Goal: Information Seeking & Learning: Learn about a topic

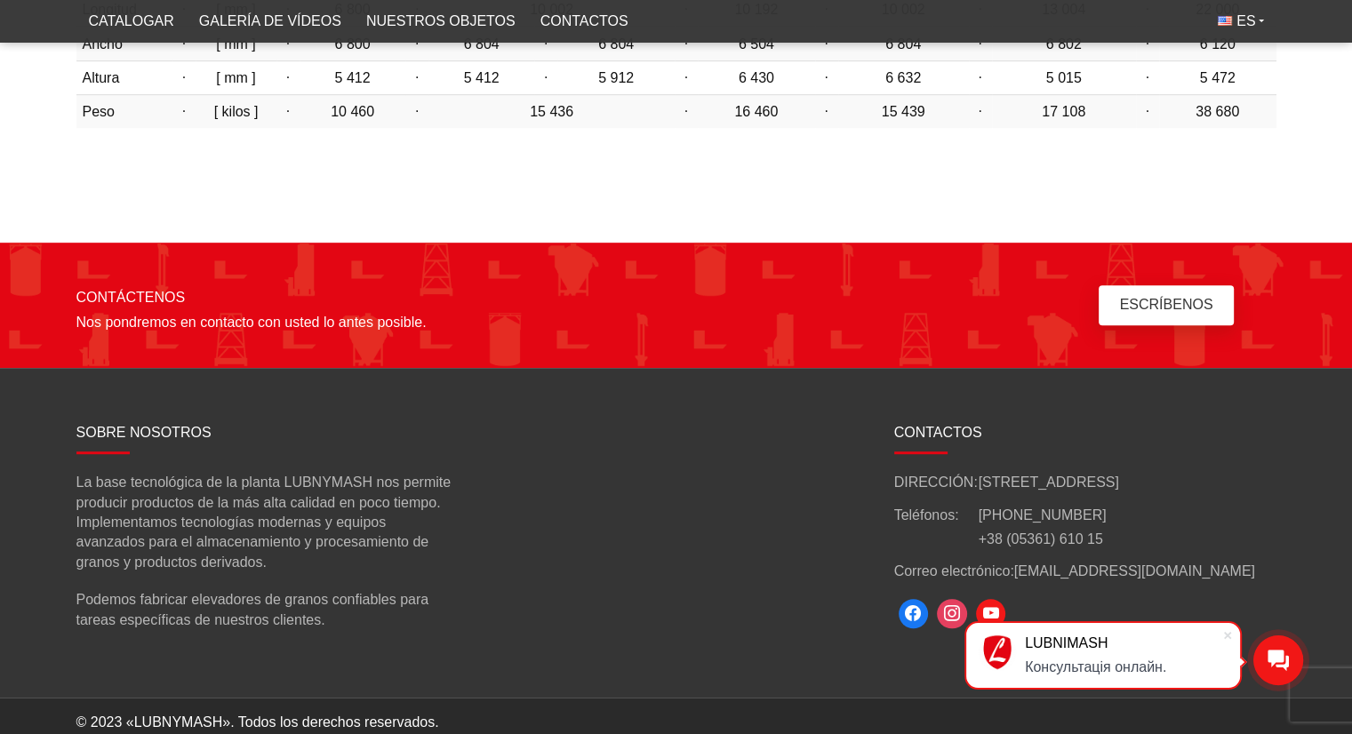
scroll to position [958, 0]
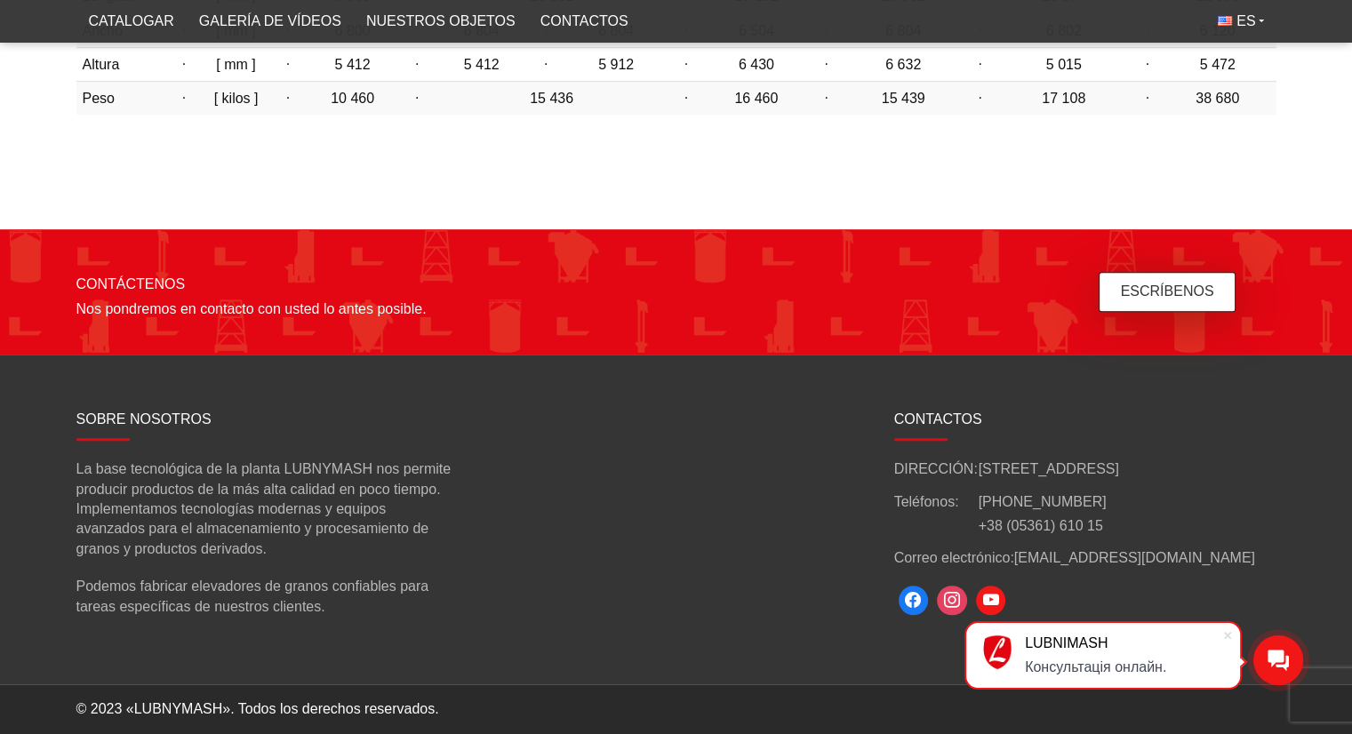
click at [1158, 300] on font "Escríbenos" at bounding box center [1167, 292] width 93 height 20
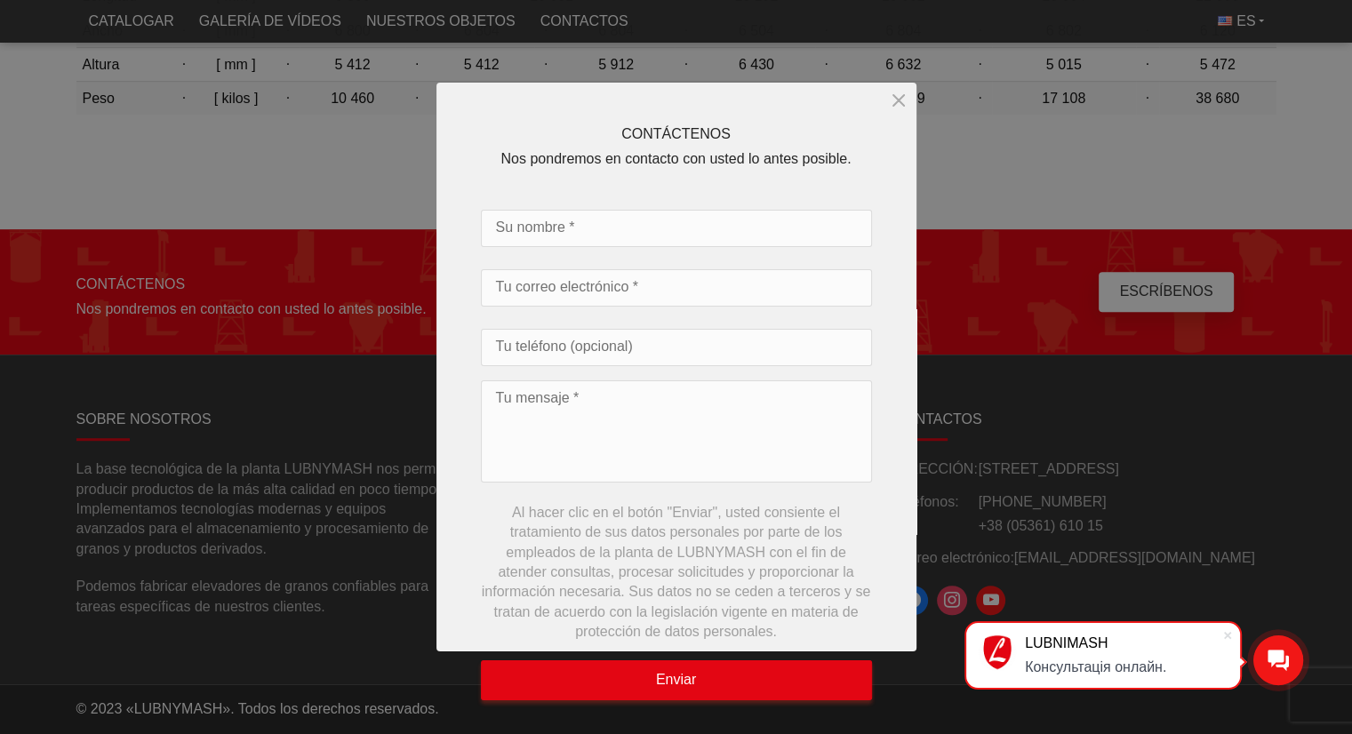
click at [996, 205] on div at bounding box center [676, 367] width 1352 height 734
click at [1141, 556] on div at bounding box center [676, 367] width 1352 height 734
click at [896, 102] on icon "cerca" at bounding box center [898, 100] width 11 height 11
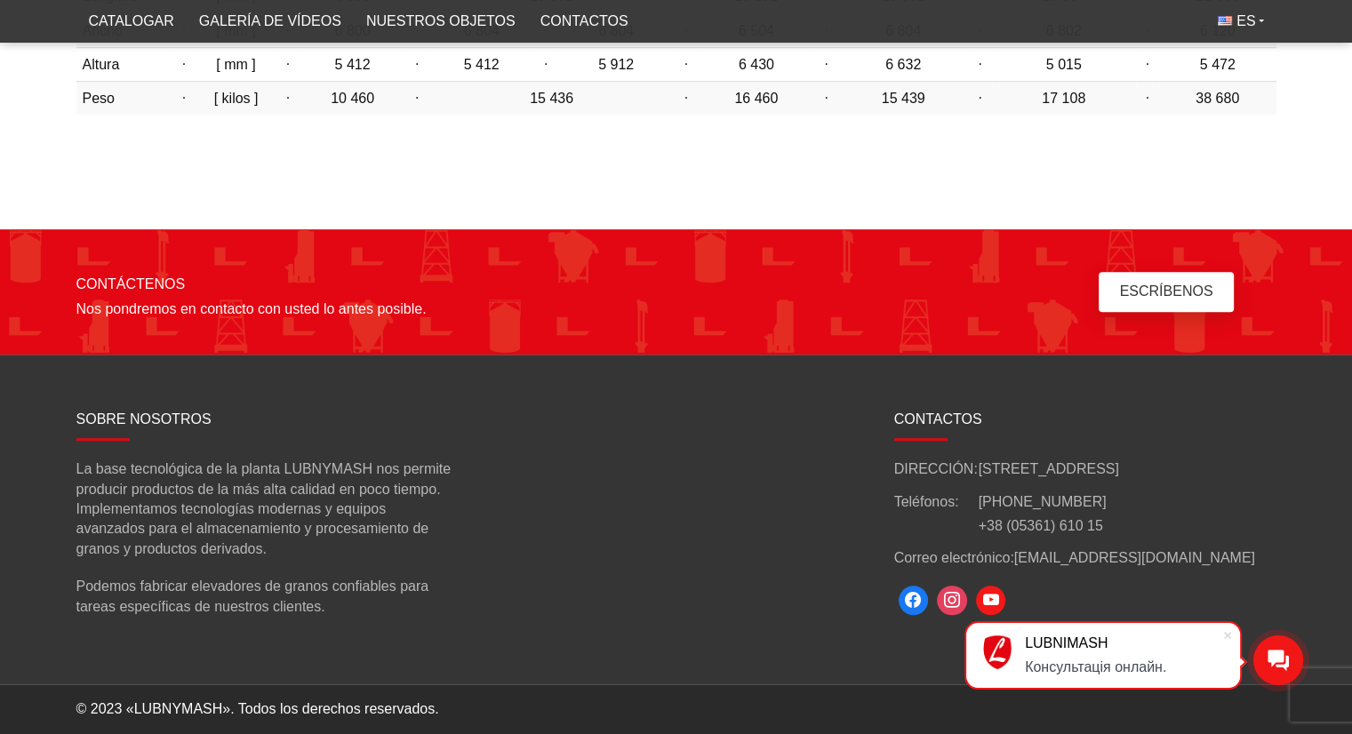
click at [1016, 559] on font "[EMAIL_ADDRESS][DOMAIN_NAME]" at bounding box center [1134, 557] width 241 height 15
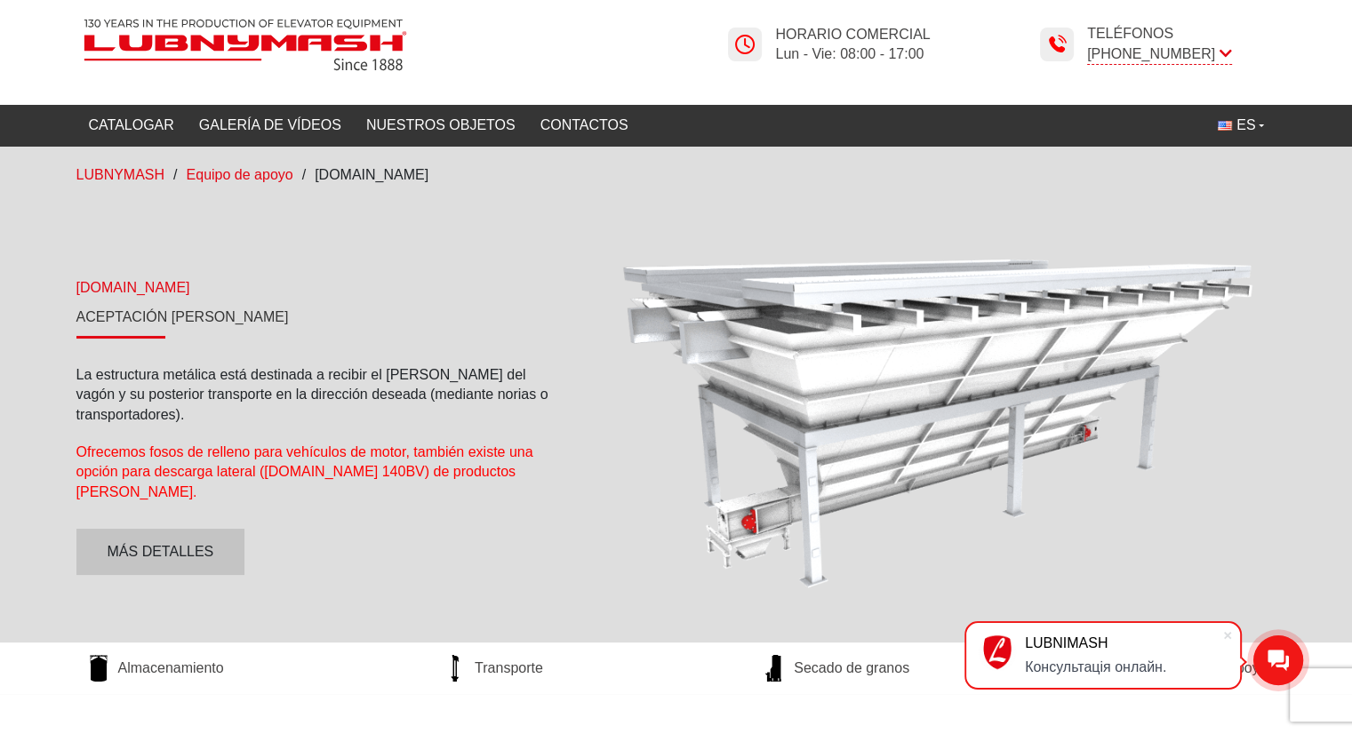
scroll to position [20, 0]
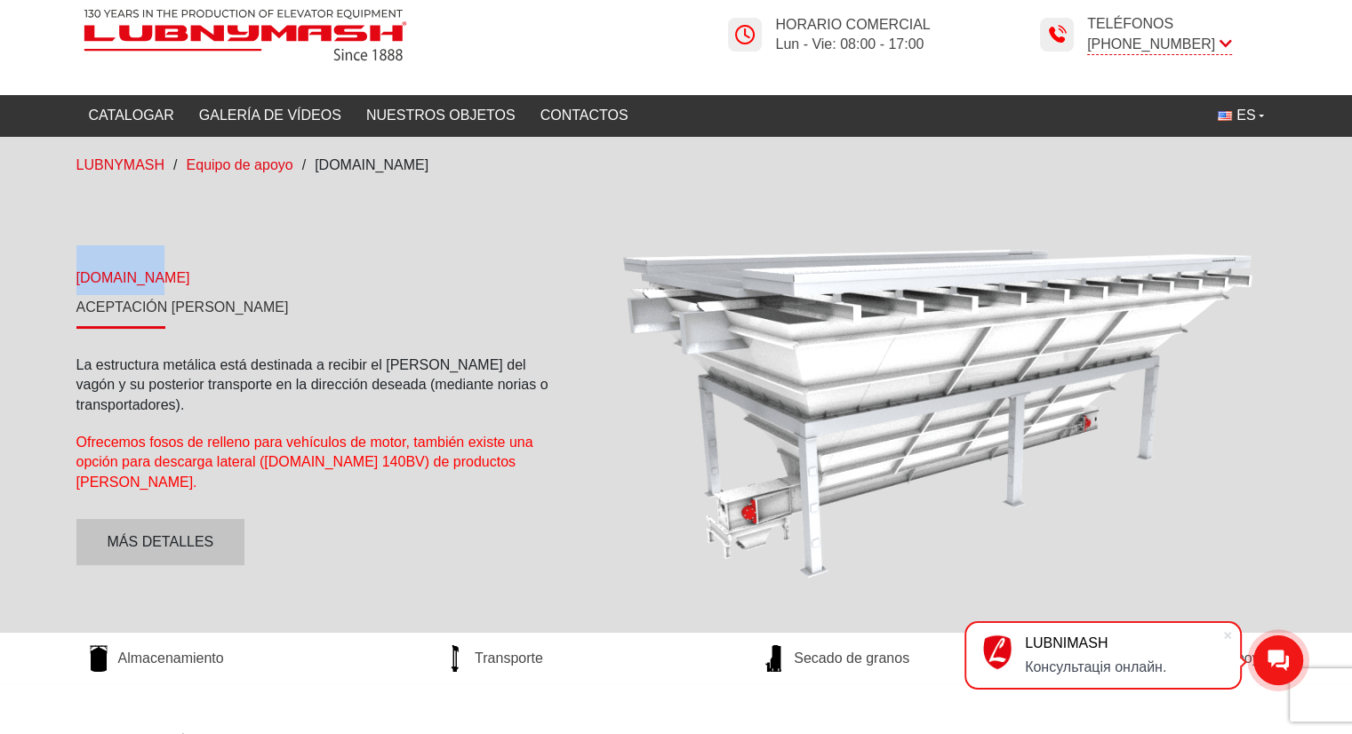
drag, startPoint x: 78, startPoint y: 286, endPoint x: 163, endPoint y: 284, distance: 84.5
click at [163, 284] on div "[DOMAIN_NAME]" at bounding box center [318, 270] width 484 height 50
copy font "[DOMAIN_NAME]"
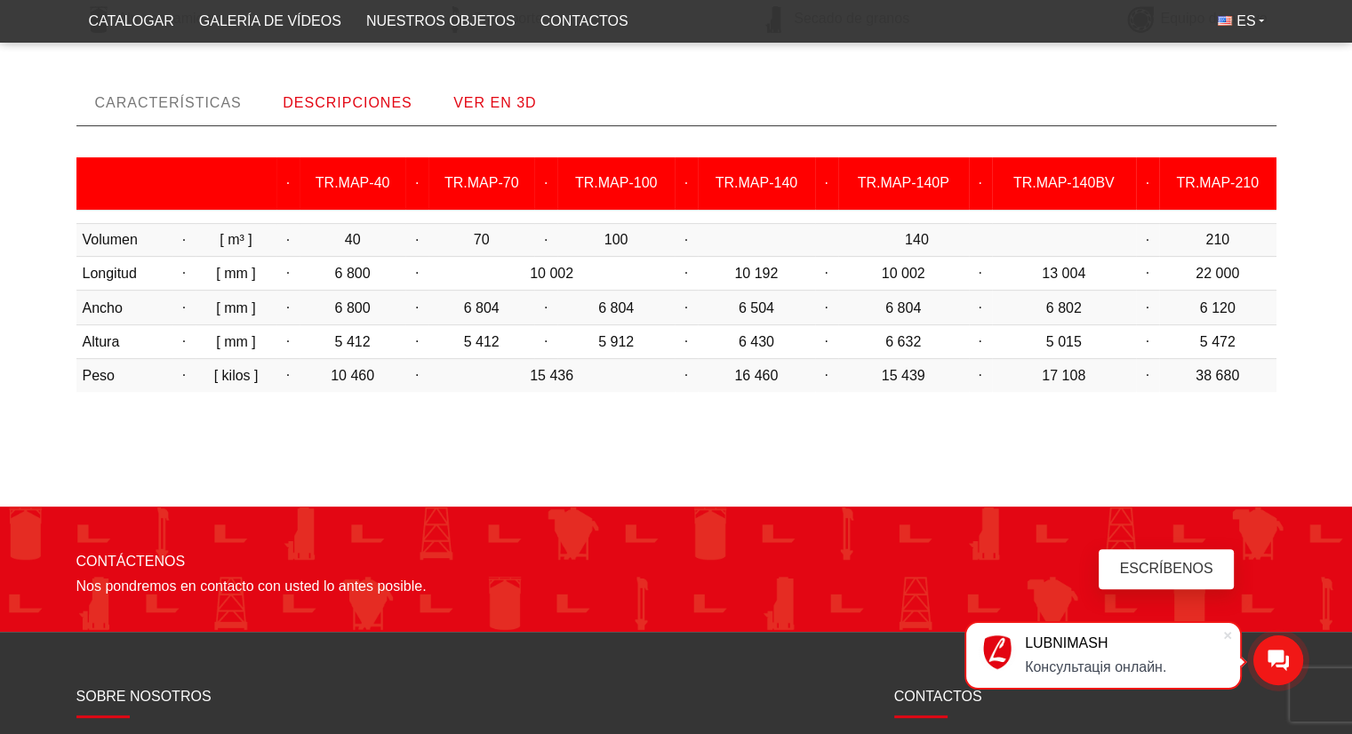
click at [398, 100] on font "DESCRIPCIONES" at bounding box center [347, 102] width 129 height 15
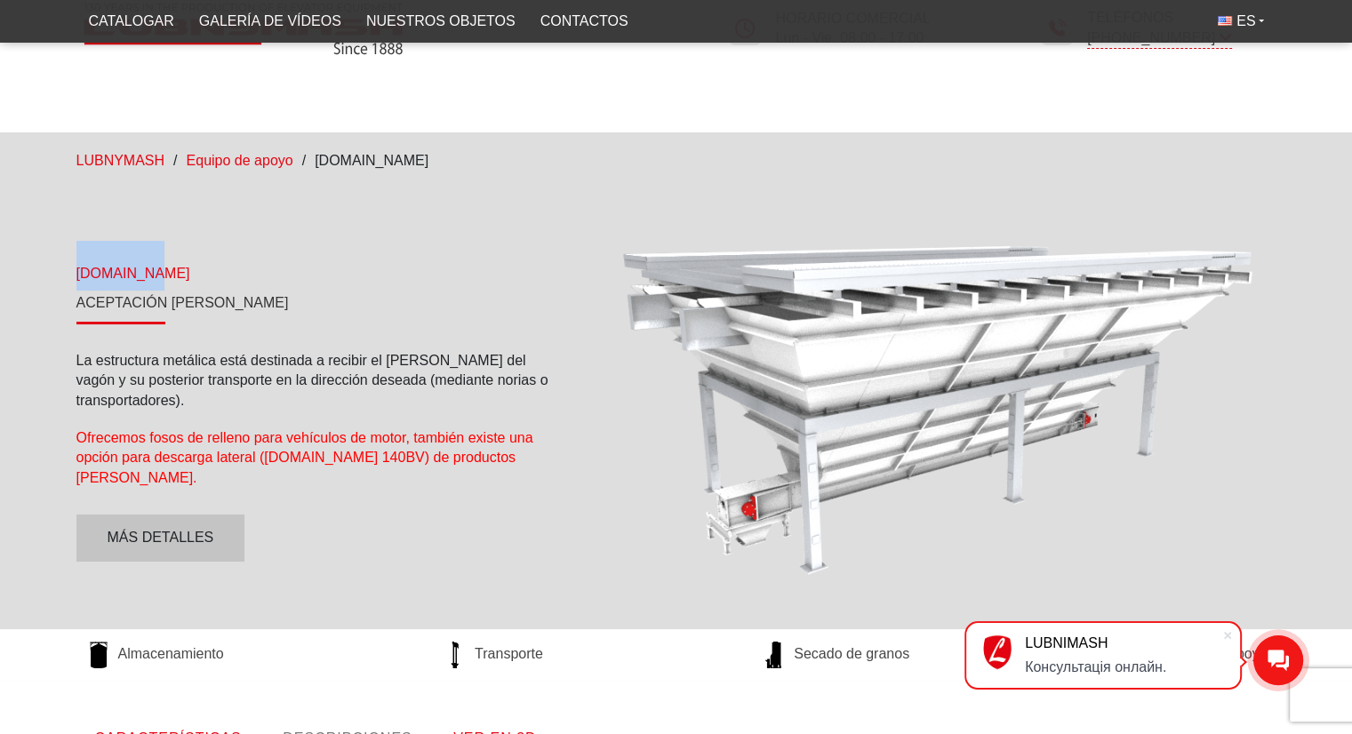
scroll to position [0, 0]
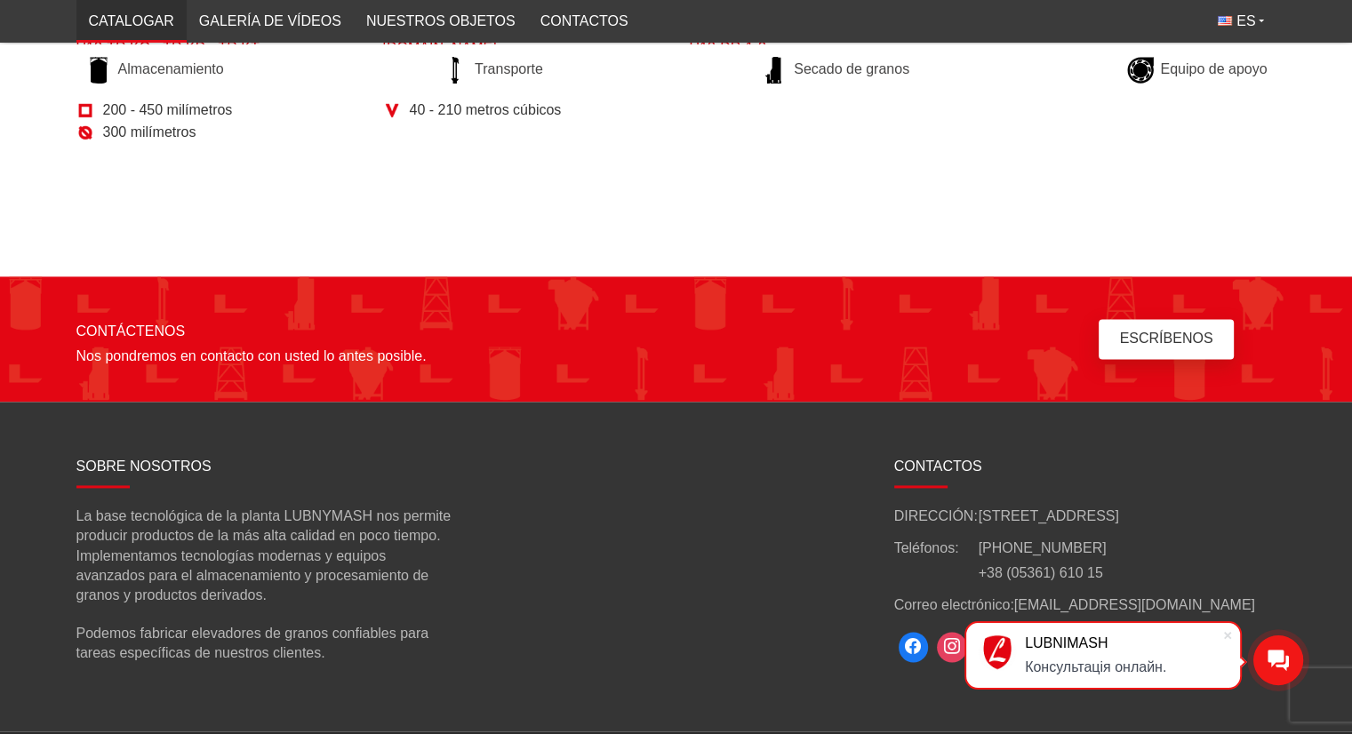
scroll to position [2355, 0]
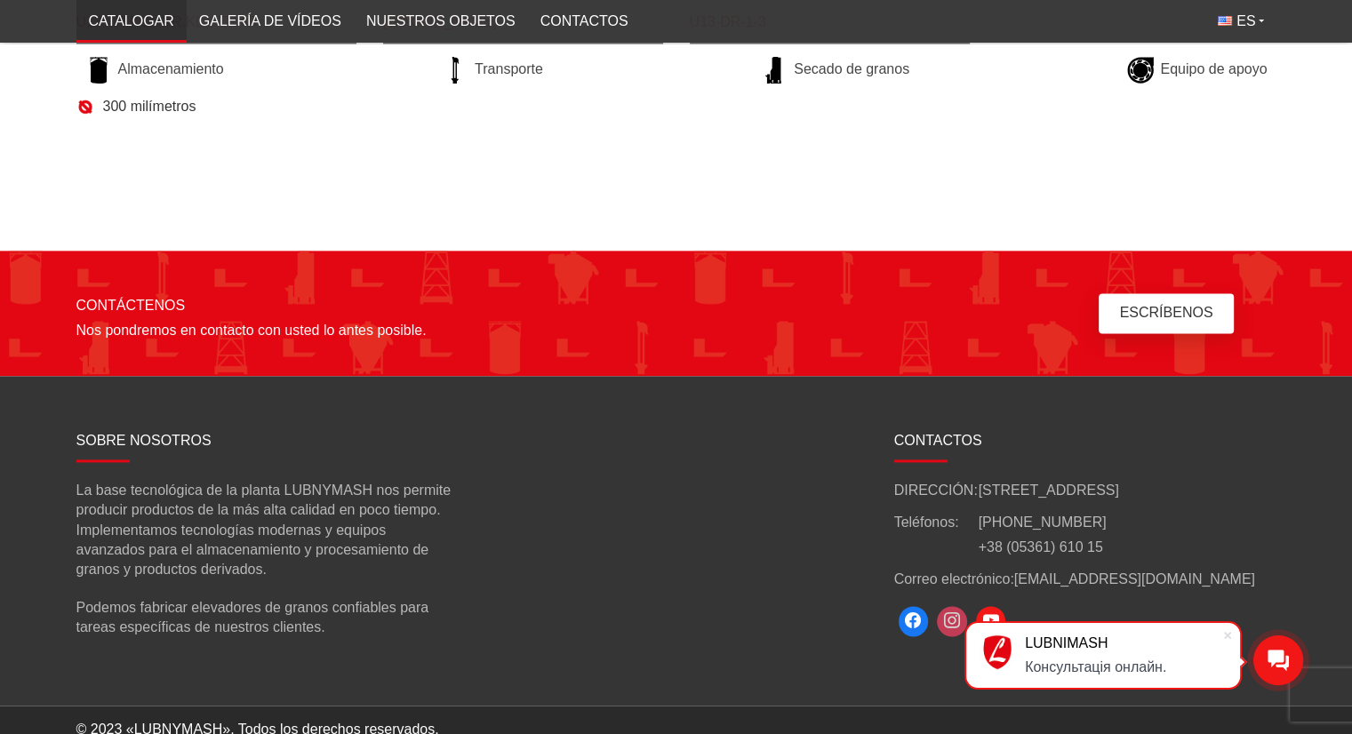
click at [951, 606] on span at bounding box center [952, 621] width 30 height 30
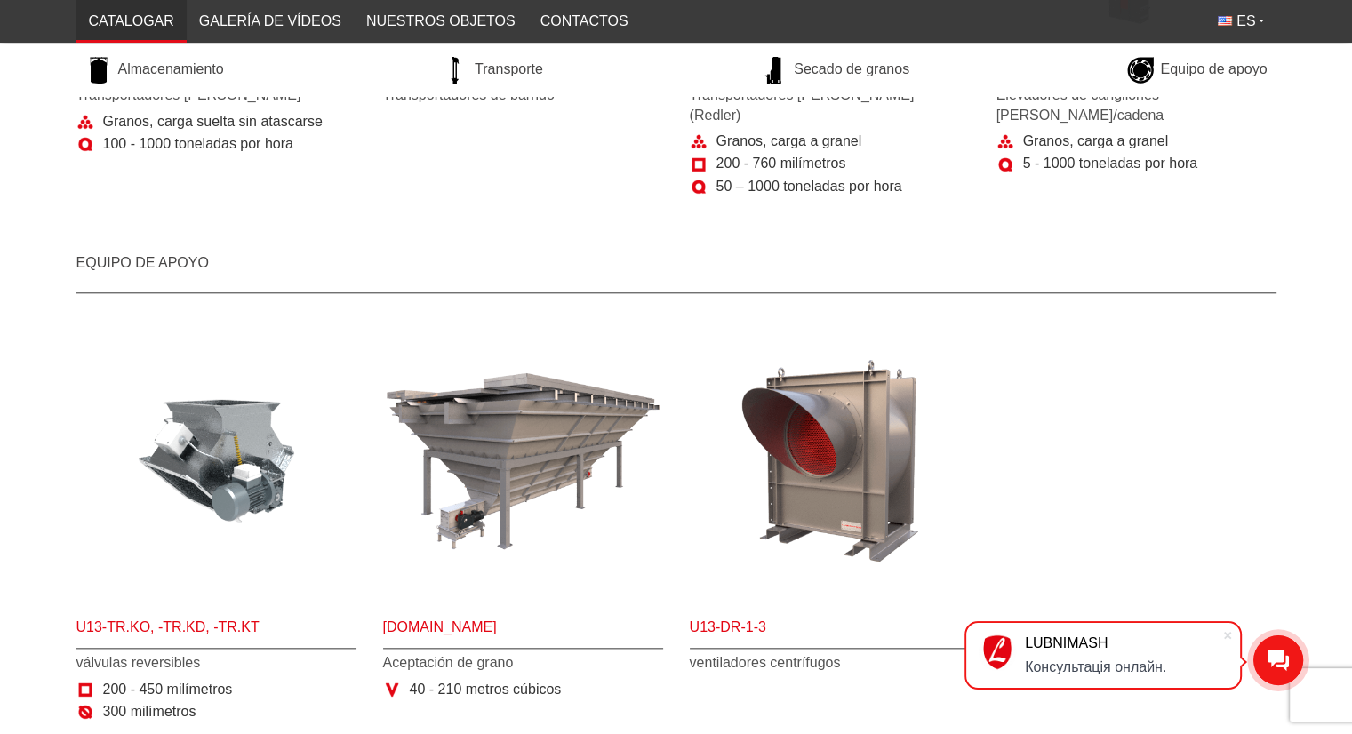
scroll to position [1781, 0]
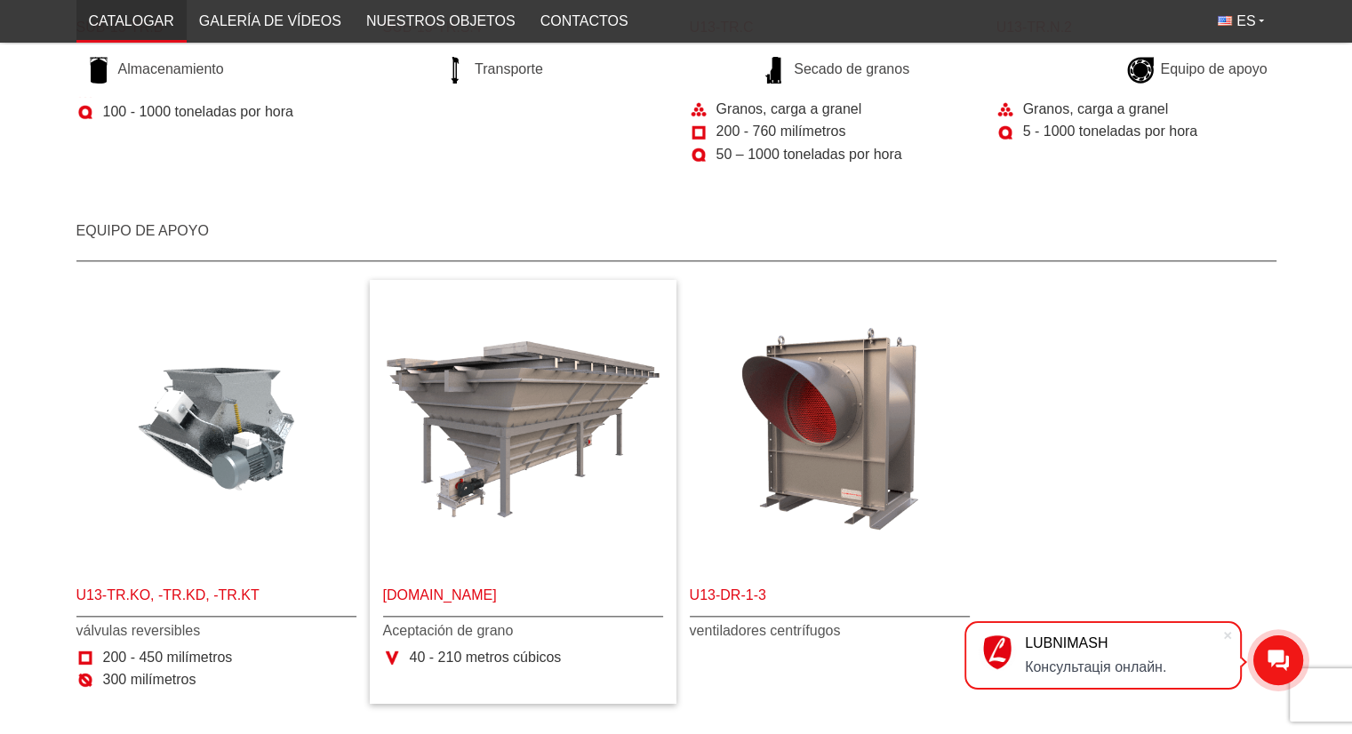
click at [443, 623] on font "Aceptación de grano" at bounding box center [448, 630] width 131 height 15
click at [452, 588] on font "U13-TR.MAP" at bounding box center [440, 595] width 114 height 15
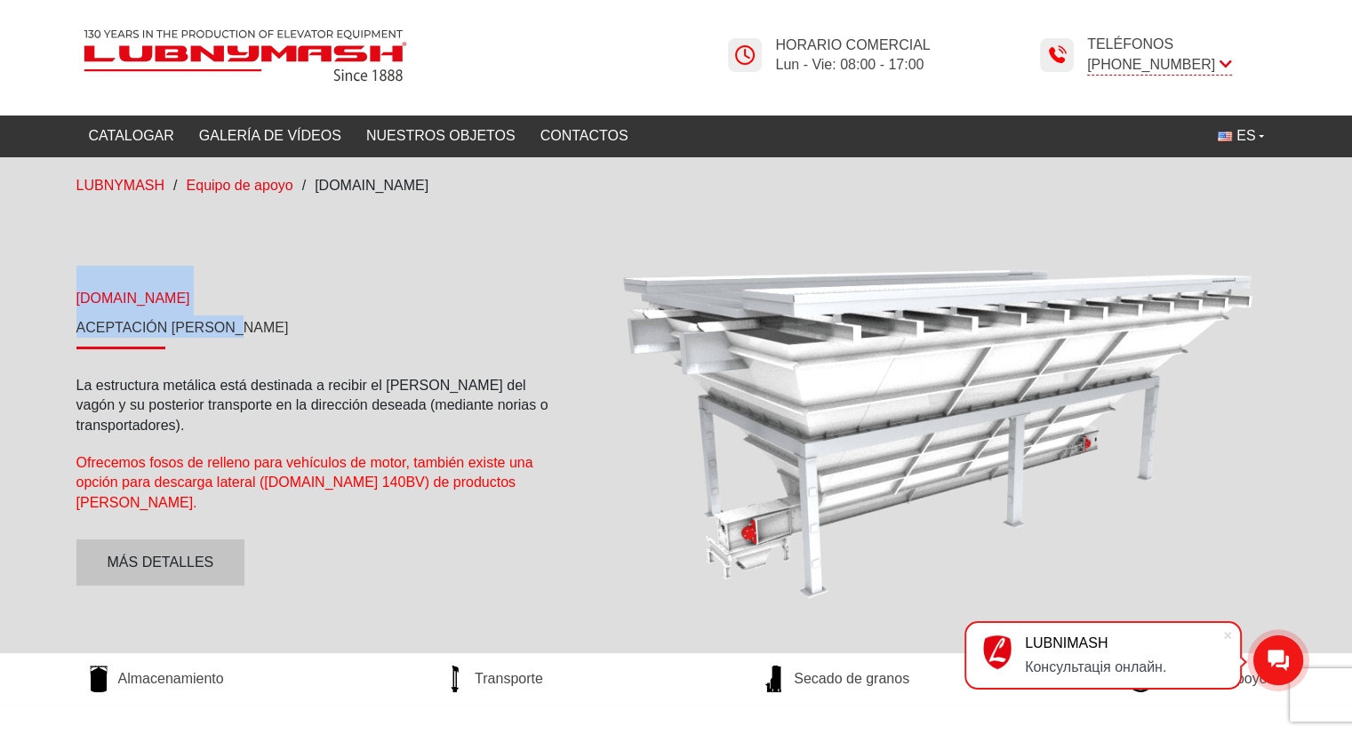
drag, startPoint x: 68, startPoint y: 310, endPoint x: 262, endPoint y: 341, distance: 197.1
click at [262, 341] on div "U13-TR.MAP Aceptación de grano La estructura metálica está destinada a recibir …" at bounding box center [318, 426] width 511 height 320
copy div "U13-TR.MAP Aceptación de grano"
click at [483, 125] on link "Nuestros objetos" at bounding box center [441, 136] width 174 height 32
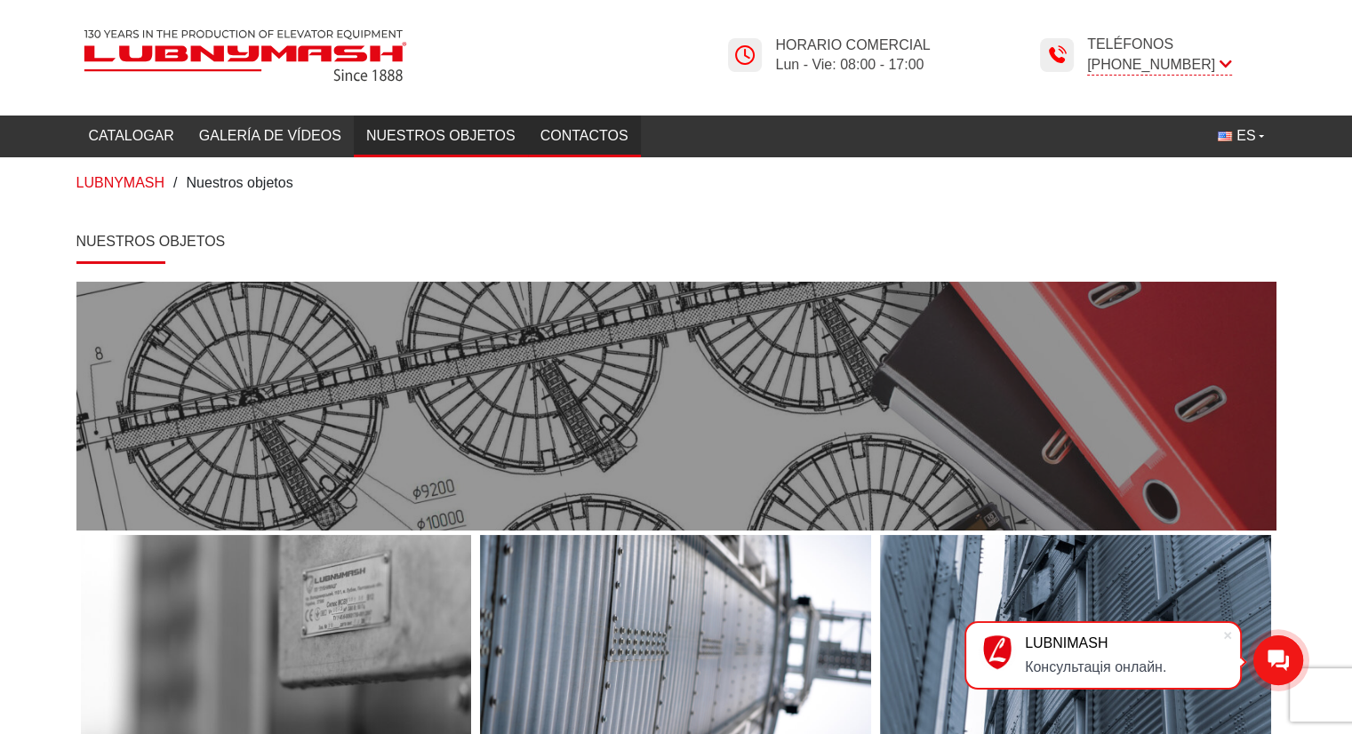
click at [551, 124] on link "Contactos" at bounding box center [584, 136] width 113 height 32
click at [588, 132] on font "Contactos" at bounding box center [584, 135] width 88 height 15
click at [288, 138] on font "Galería de vídeos" at bounding box center [270, 135] width 142 height 15
click at [159, 148] on link "Catalogar" at bounding box center [131, 136] width 110 height 32
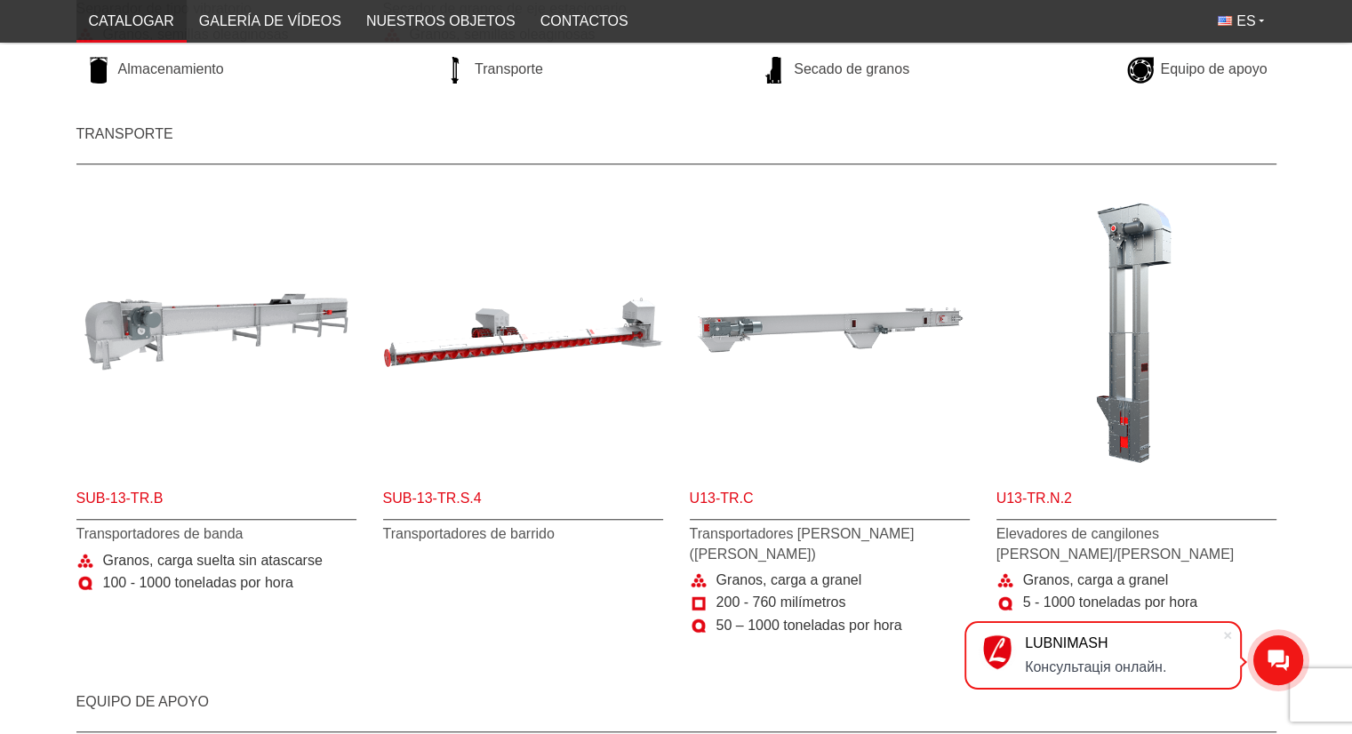
scroll to position [1314, 0]
